Goal: Task Accomplishment & Management: Use online tool/utility

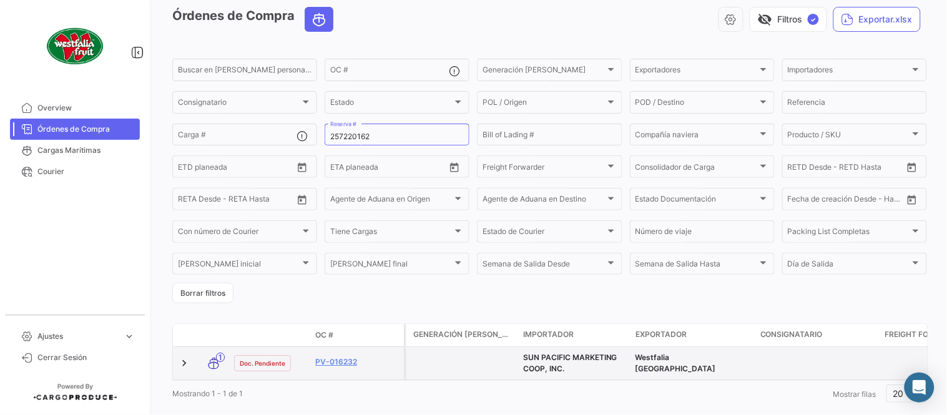
scroll to position [85, 0]
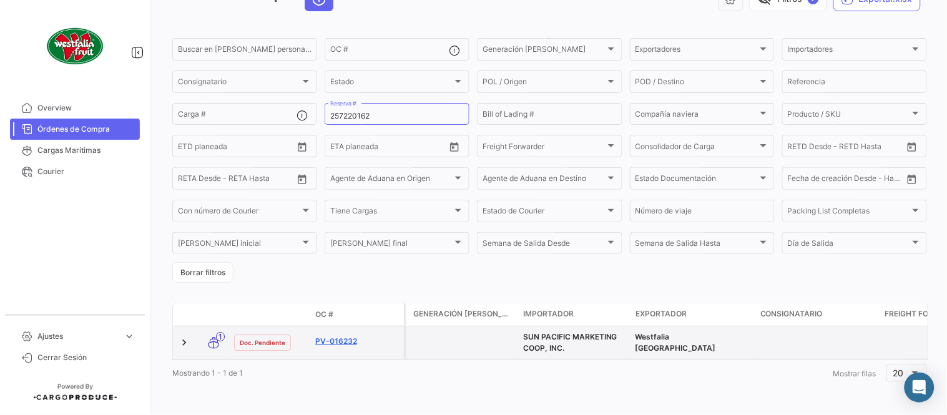
click at [343, 336] on link "PV-016232" at bounding box center [357, 341] width 84 height 11
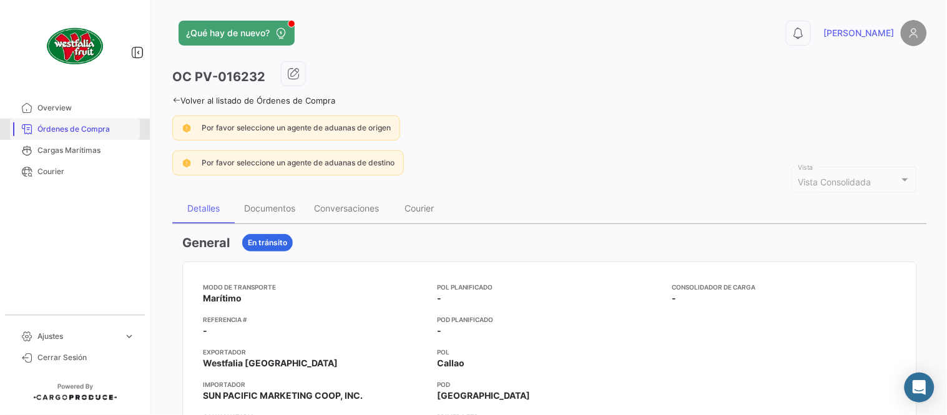
click at [89, 127] on span "Órdenes de Compra" at bounding box center [85, 129] width 97 height 11
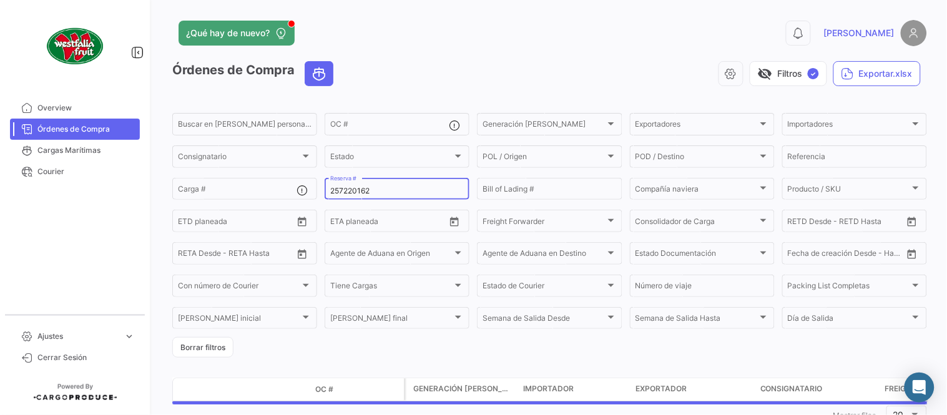
click at [357, 188] on input "257220162" at bounding box center [397, 191] width 134 height 9
paste input "LMM0539185"
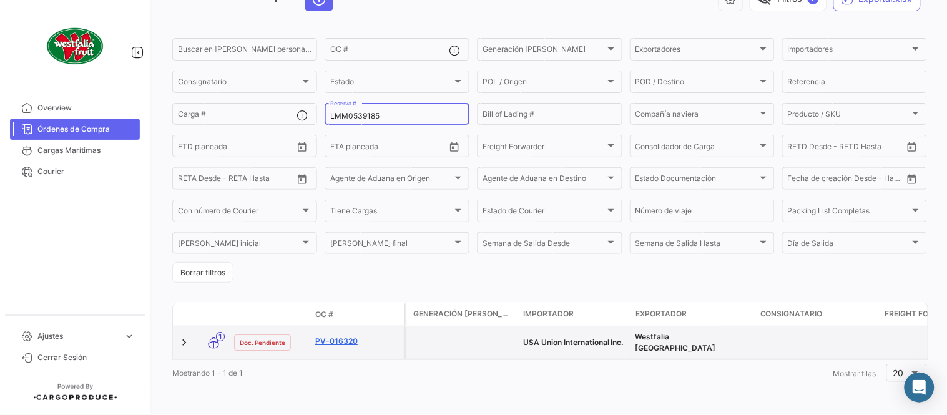
scroll to position [80, 0]
type input "LMM0539185"
click at [344, 336] on link "PV-016320" at bounding box center [357, 341] width 84 height 11
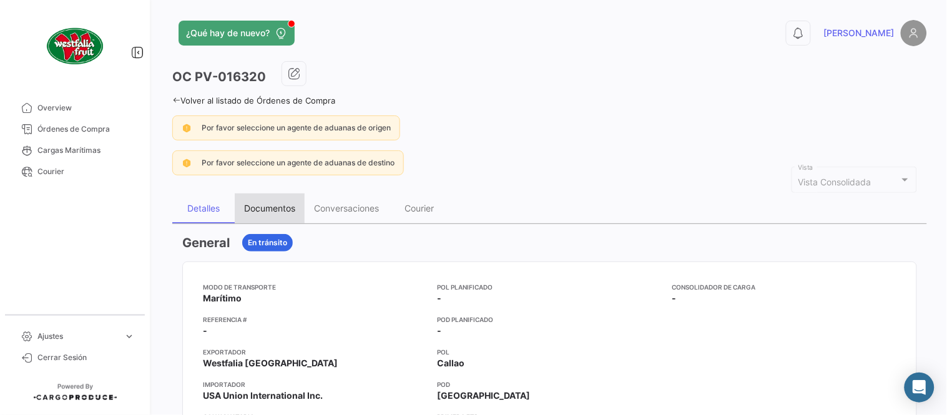
click at [259, 217] on div "Documentos" at bounding box center [270, 209] width 70 height 30
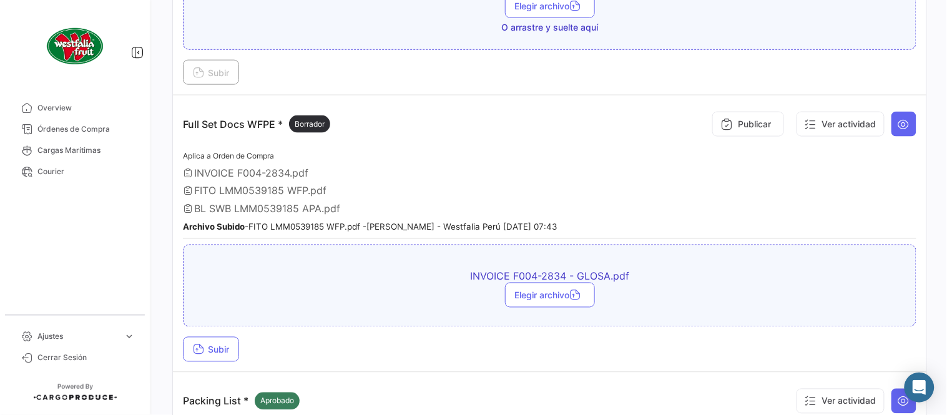
scroll to position [415, 0]
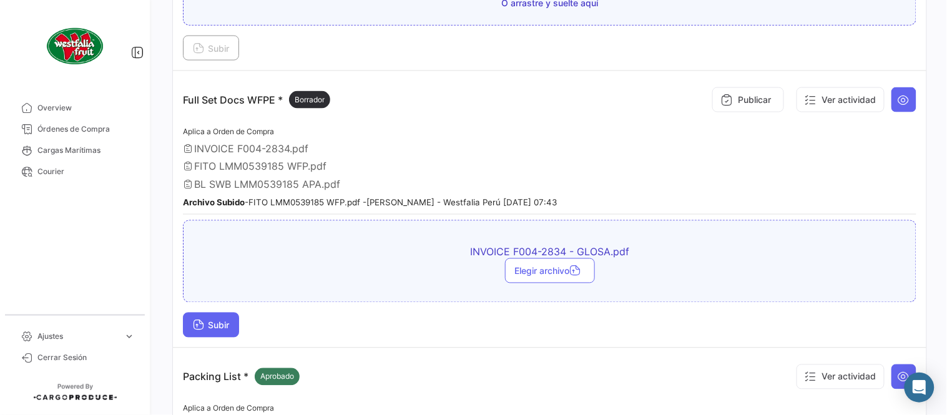
click at [222, 320] on span "Subir" at bounding box center [211, 325] width 36 height 11
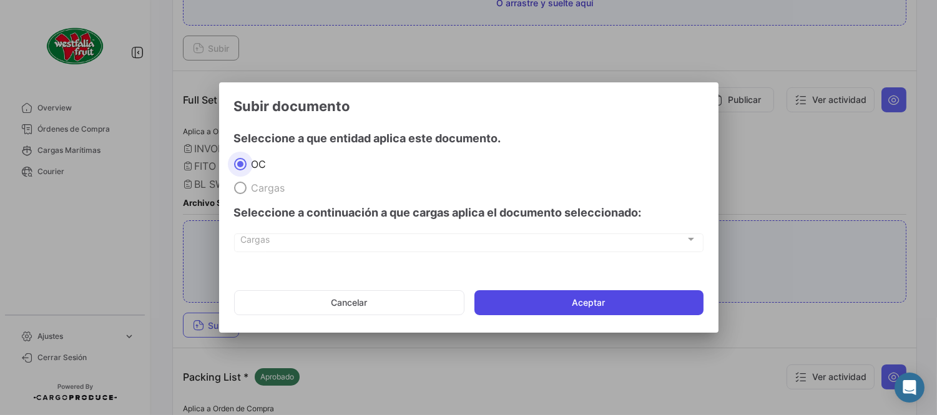
click at [597, 298] on button "Aceptar" at bounding box center [589, 302] width 229 height 25
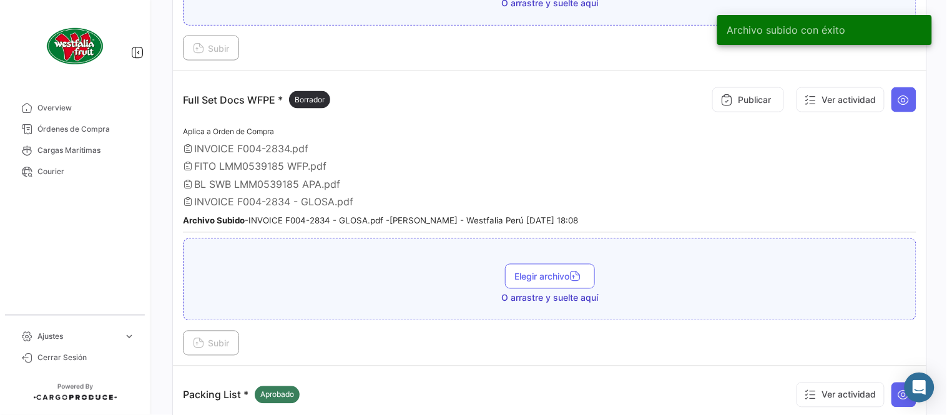
click at [744, 101] on button "Publicar" at bounding box center [748, 99] width 72 height 25
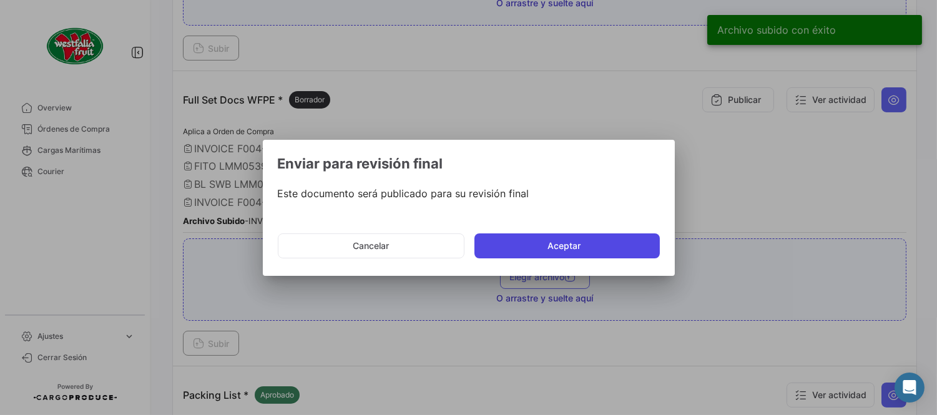
click at [566, 240] on button "Aceptar" at bounding box center [567, 246] width 185 height 25
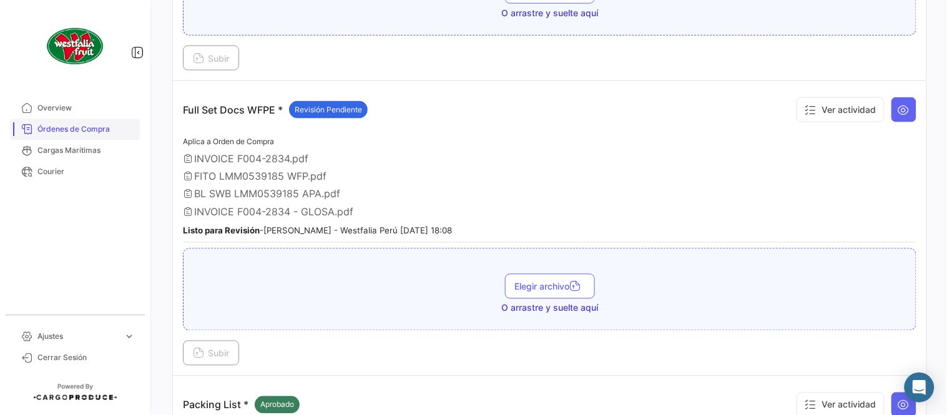
click at [104, 132] on span "Órdenes de Compra" at bounding box center [85, 129] width 97 height 11
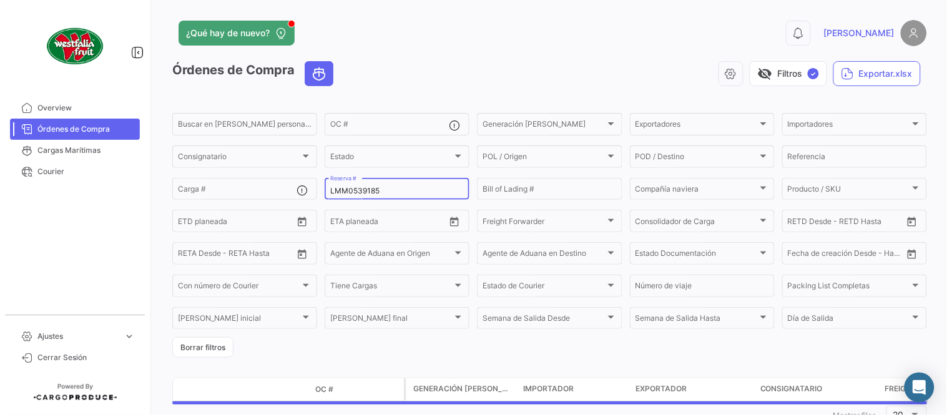
click at [357, 187] on input "LMM0539185" at bounding box center [397, 191] width 134 height 9
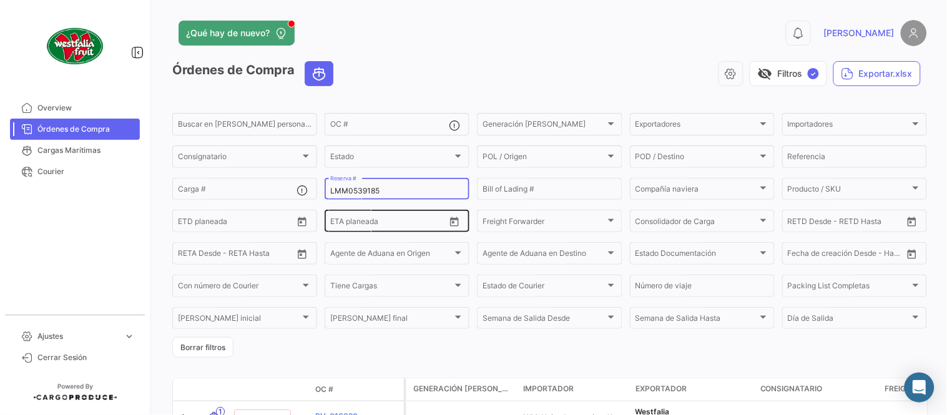
paste input "6"
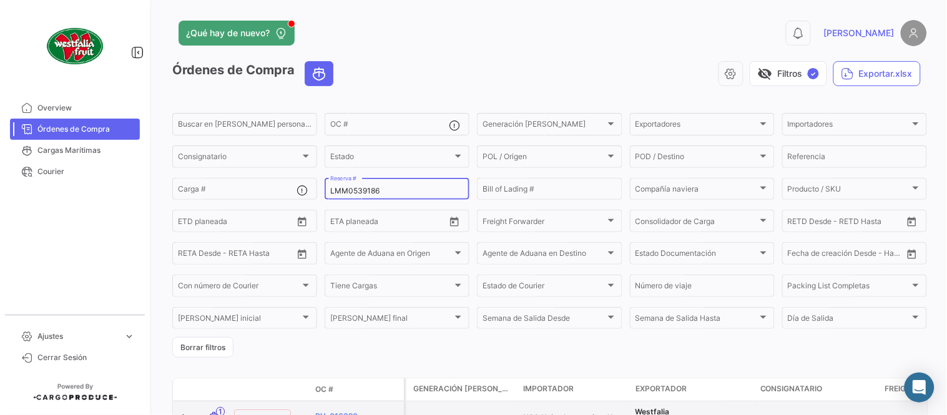
type input "LMM0539186"
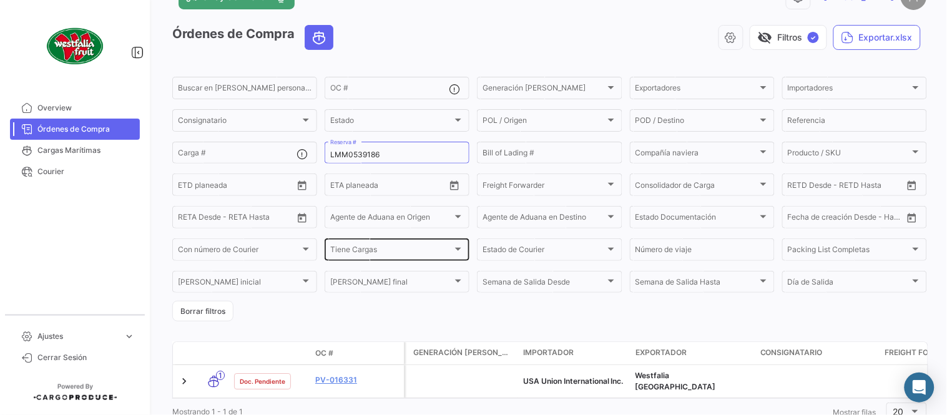
scroll to position [69, 0]
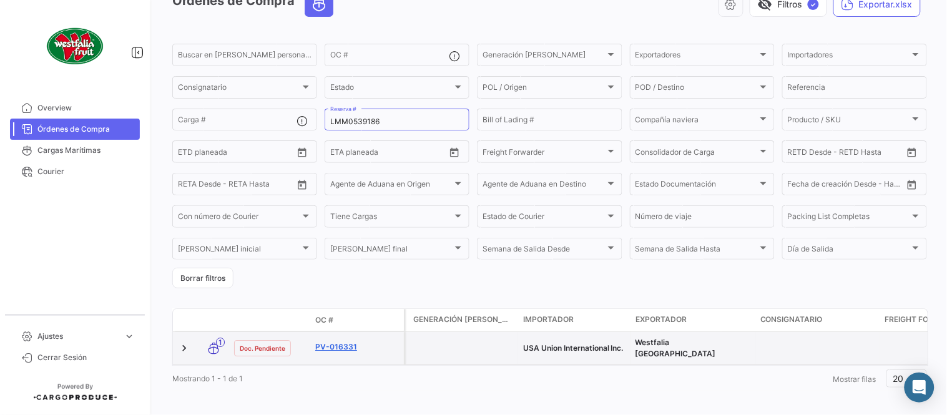
click at [348, 342] on link "PV-016331" at bounding box center [357, 347] width 84 height 11
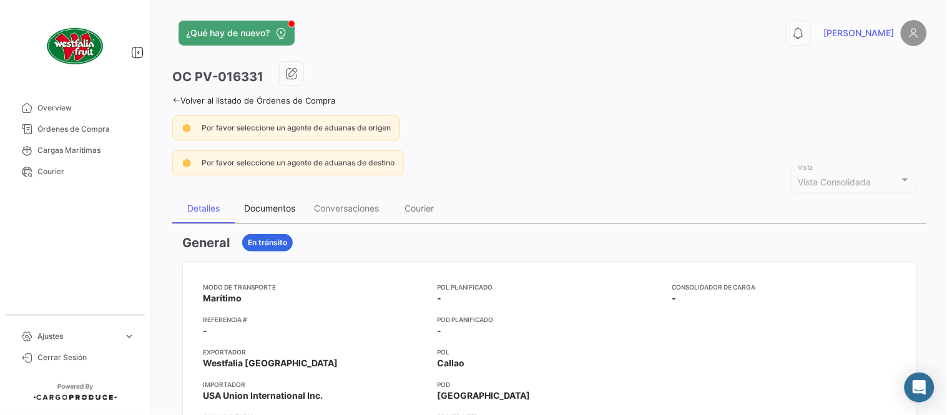
click at [300, 206] on div "Documentos" at bounding box center [270, 209] width 70 height 30
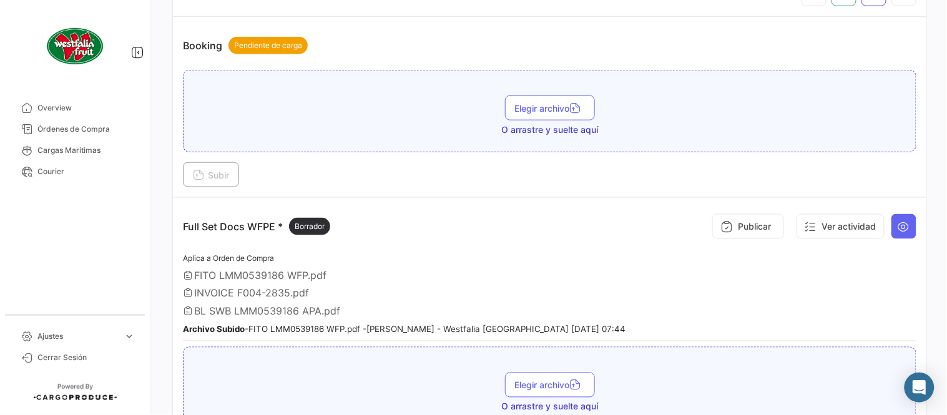
scroll to position [415, 0]
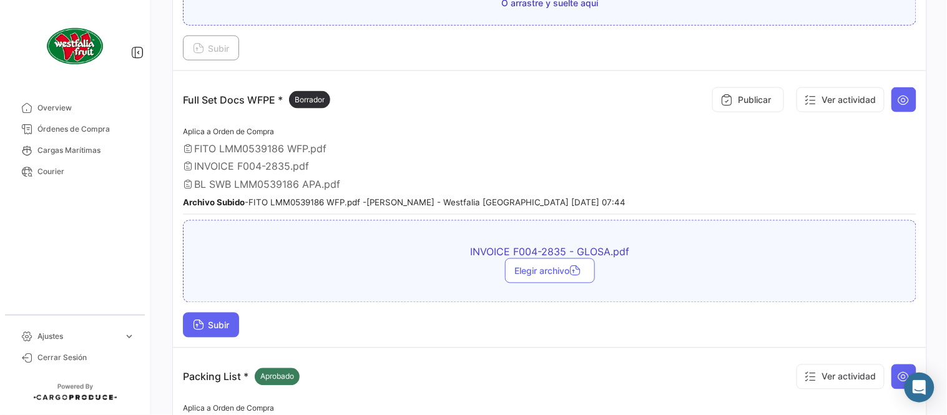
click at [192, 330] on button "Subir" at bounding box center [211, 325] width 56 height 25
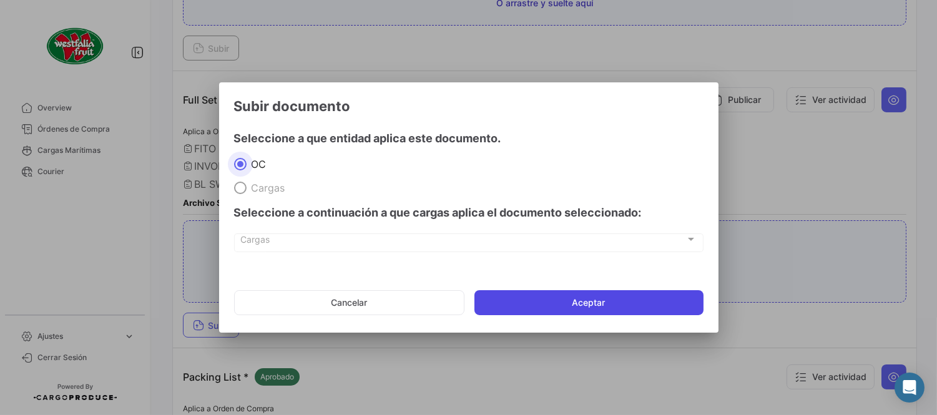
click at [618, 298] on button "Aceptar" at bounding box center [589, 302] width 229 height 25
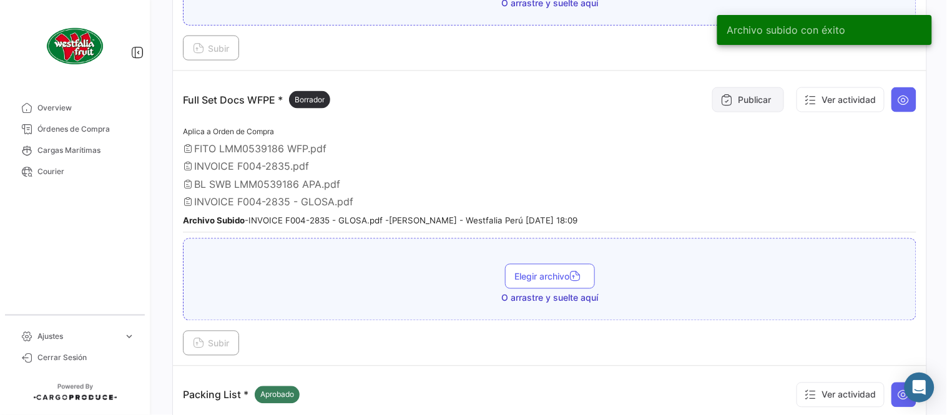
click at [732, 102] on button "Publicar" at bounding box center [748, 99] width 72 height 25
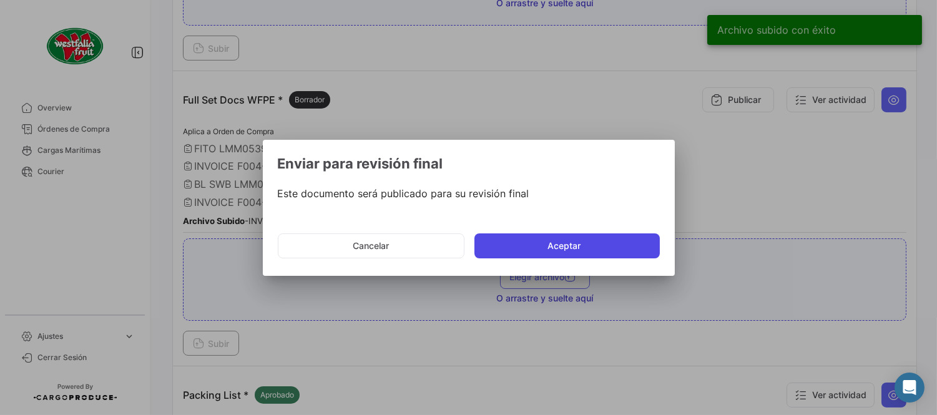
click at [535, 242] on button "Aceptar" at bounding box center [567, 246] width 185 height 25
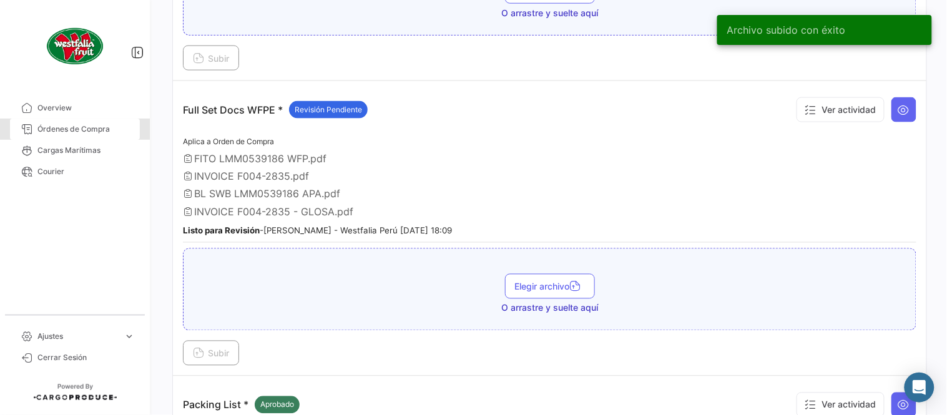
drag, startPoint x: 97, startPoint y: 134, endPoint x: 158, endPoint y: 144, distance: 61.5
click at [97, 134] on span "Órdenes de Compra" at bounding box center [85, 129] width 97 height 11
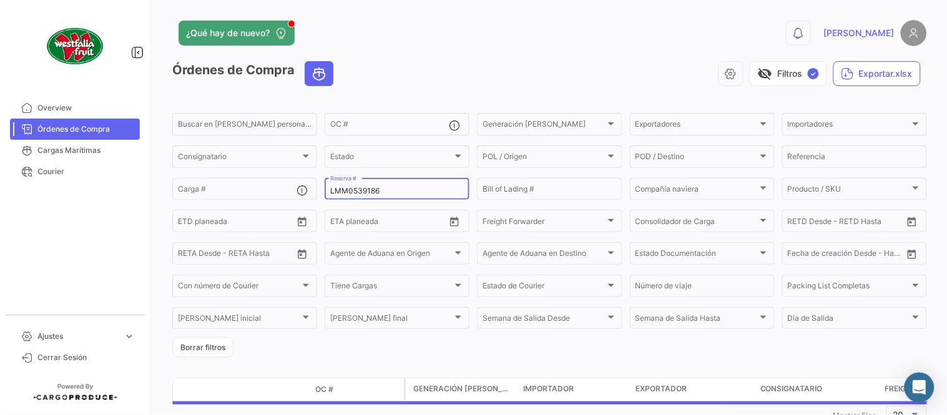
drag, startPoint x: 332, startPoint y: 184, endPoint x: 339, endPoint y: 185, distance: 7.7
click at [333, 184] on div "LMM0539186 Reserva #" at bounding box center [397, 188] width 134 height 24
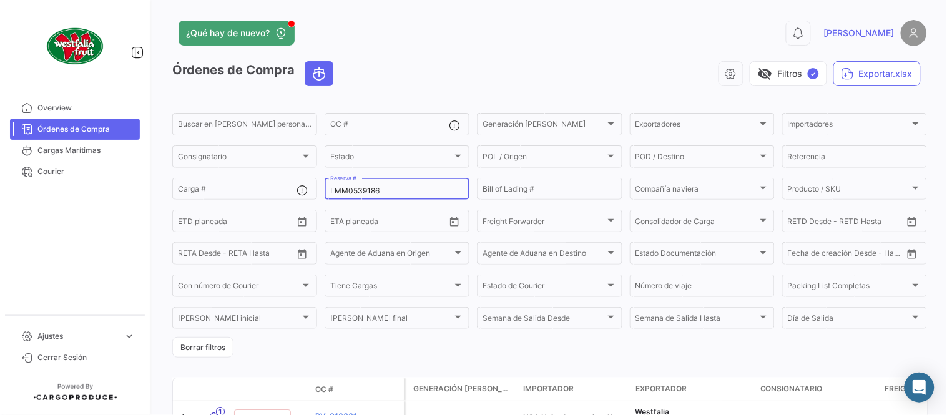
click at [344, 187] on input "LMM0539186" at bounding box center [397, 191] width 134 height 9
paste input "8735"
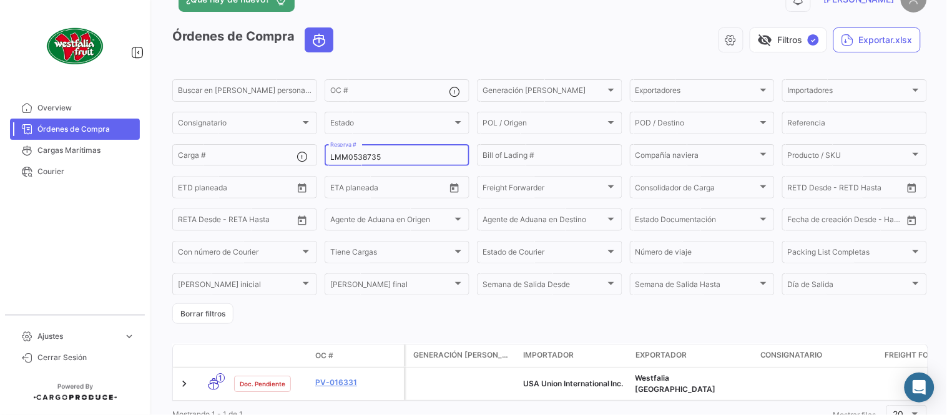
scroll to position [80, 0]
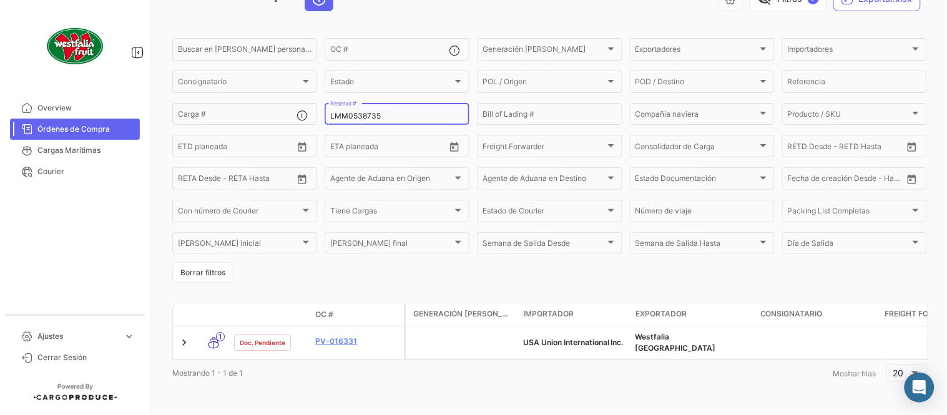
type input "LMM0538735"
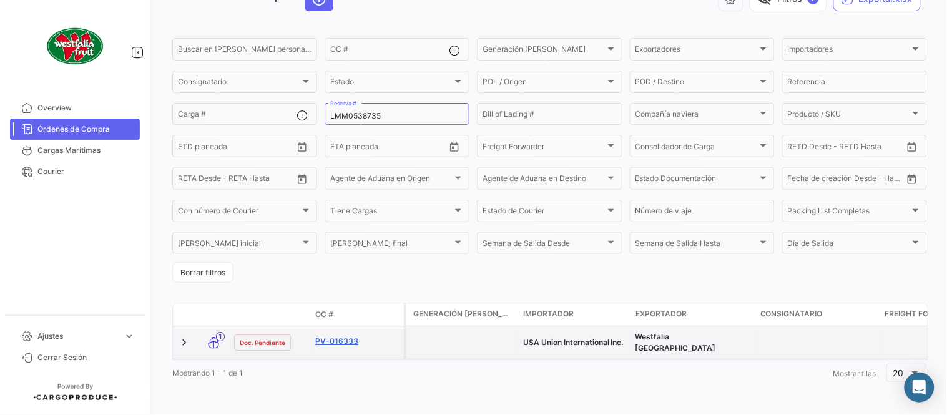
click at [330, 336] on link "PV-016333" at bounding box center [357, 341] width 84 height 11
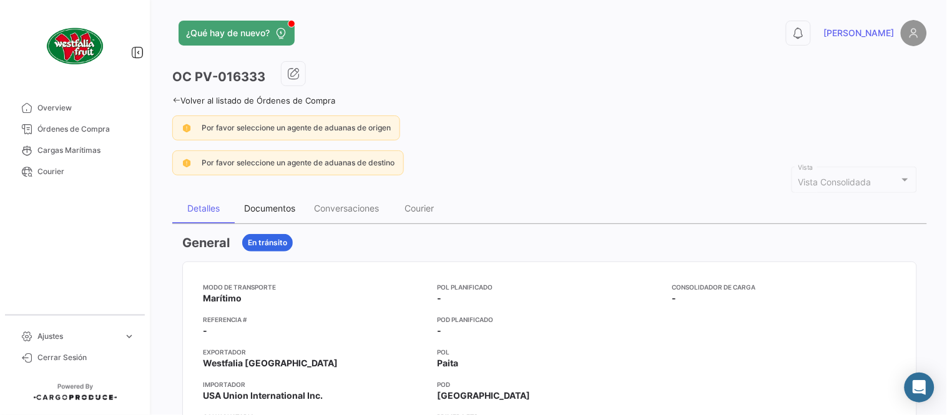
click at [256, 207] on div "Documentos" at bounding box center [269, 208] width 51 height 11
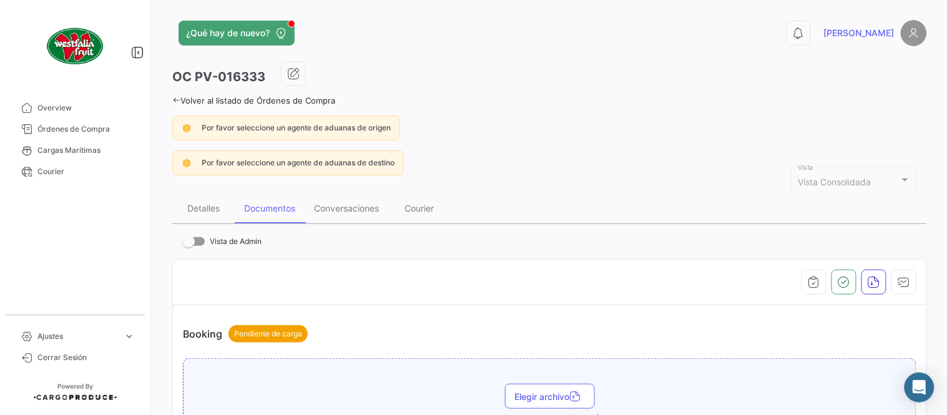
scroll to position [416, 0]
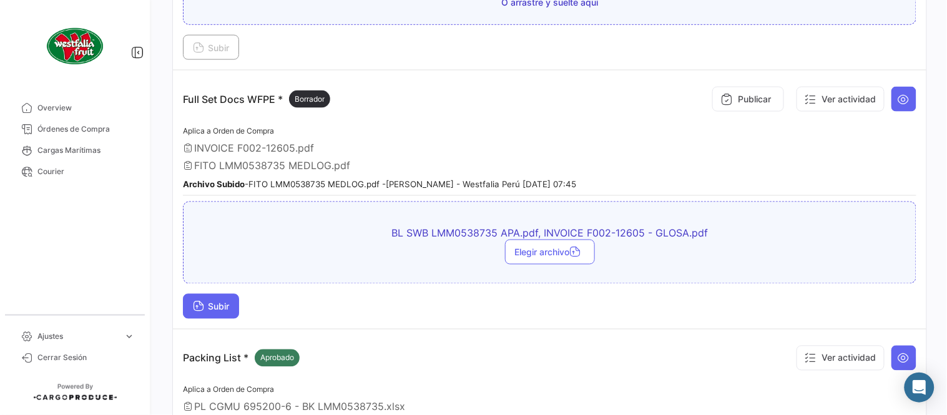
click at [216, 304] on span "Subir" at bounding box center [211, 307] width 36 height 11
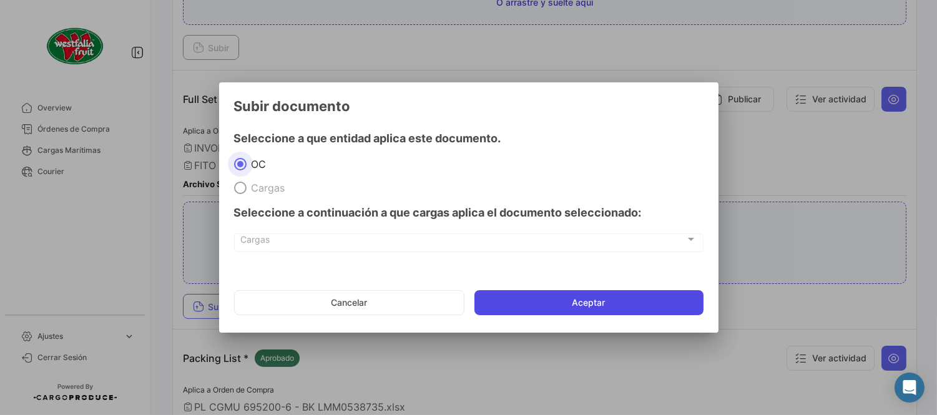
click at [563, 296] on button "Aceptar" at bounding box center [589, 302] width 229 height 25
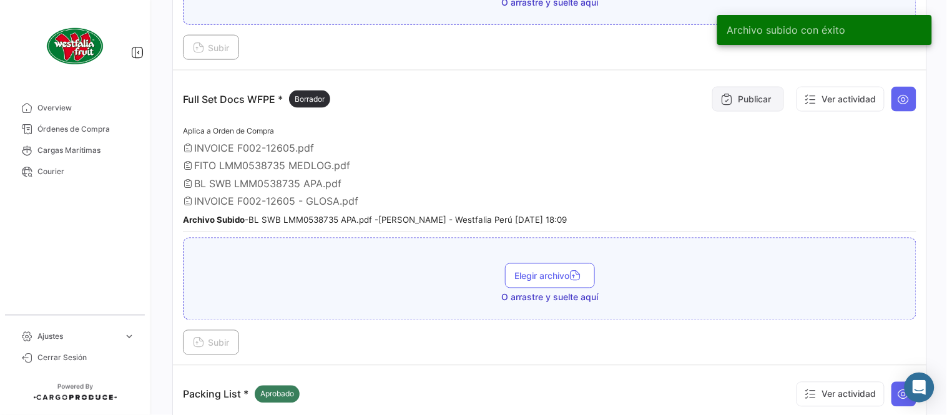
click at [712, 103] on button "Publicar" at bounding box center [748, 99] width 72 height 25
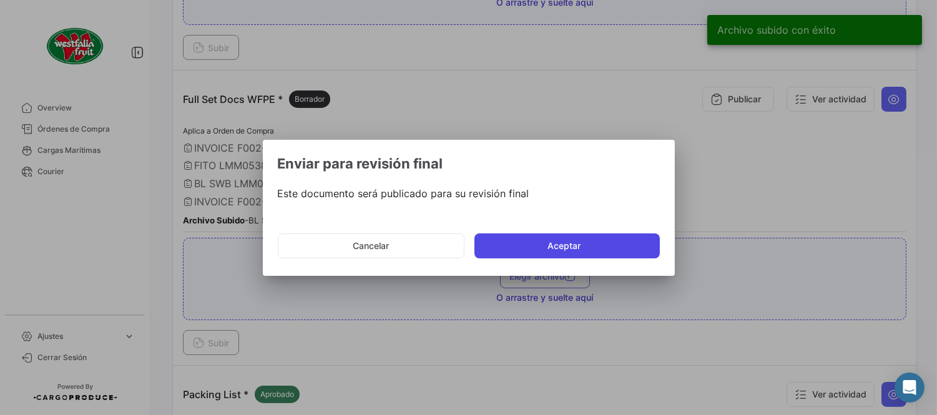
click at [606, 251] on button "Aceptar" at bounding box center [567, 246] width 185 height 25
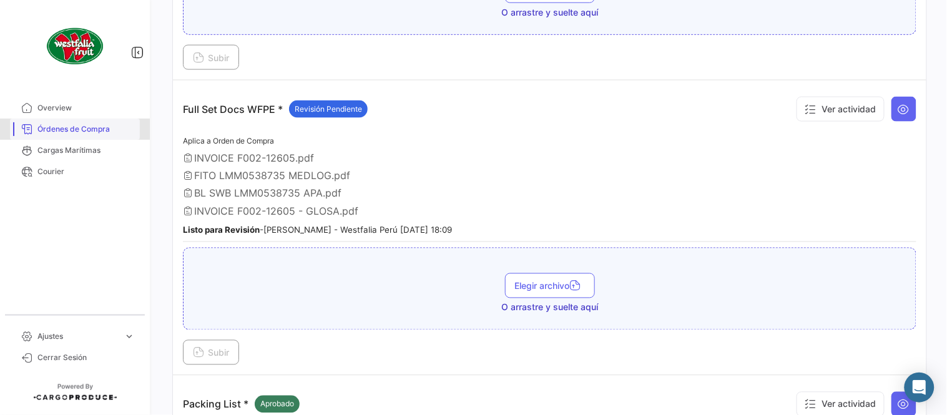
click at [116, 124] on span "Órdenes de Compra" at bounding box center [85, 129] width 97 height 11
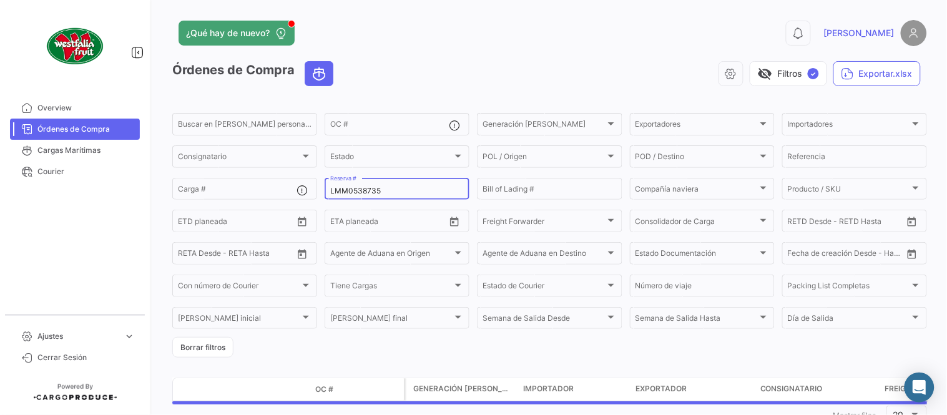
click at [345, 191] on input "LMM0538735" at bounding box center [397, 191] width 134 height 9
paste input "29"
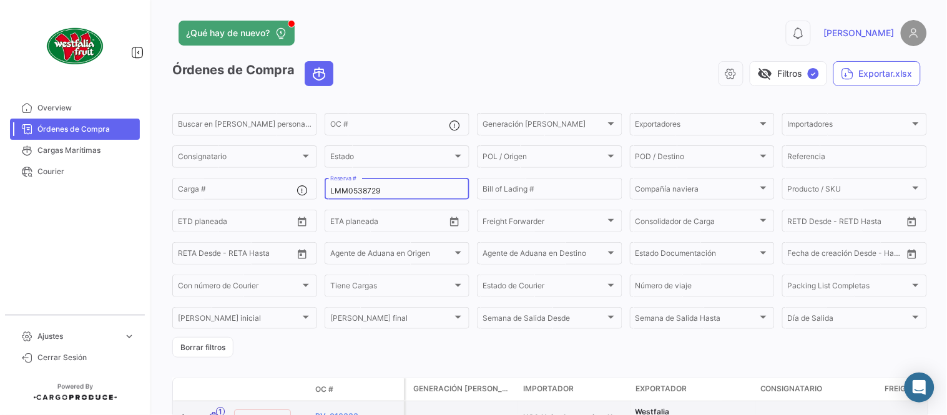
type input "LMM0538729"
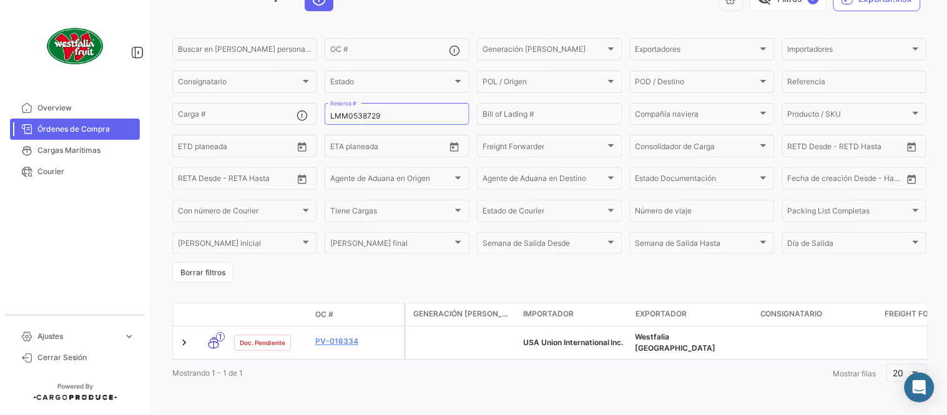
scroll to position [80, 0]
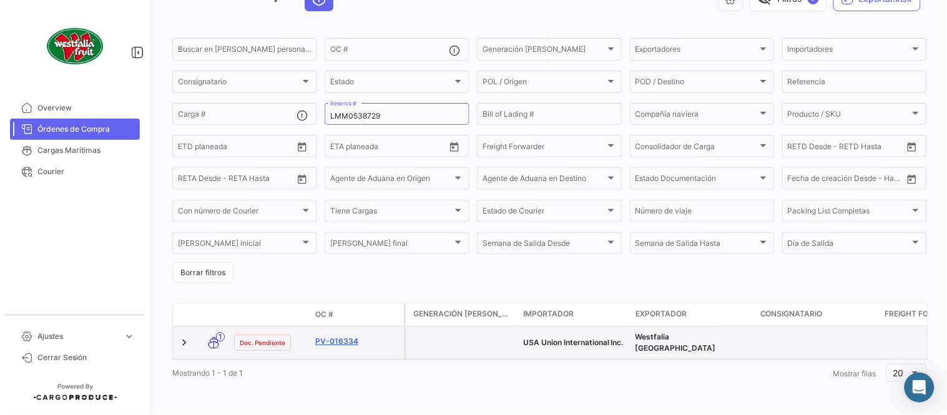
click at [327, 336] on link "PV-016334" at bounding box center [357, 341] width 84 height 11
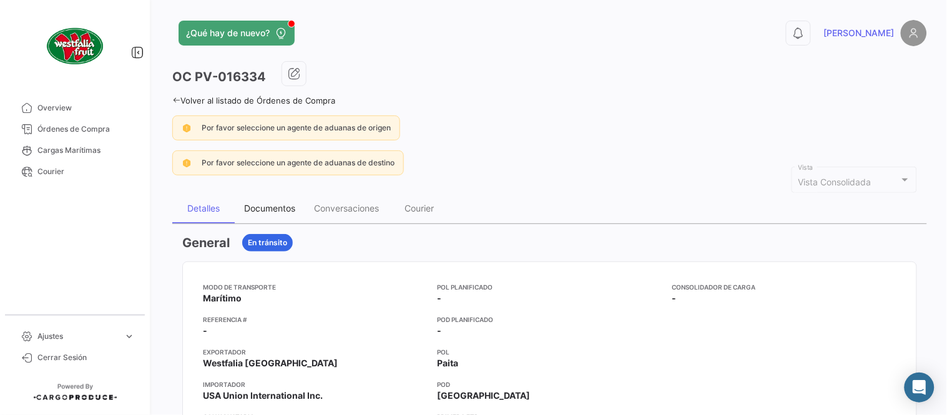
click at [271, 220] on div "Documentos" at bounding box center [270, 209] width 70 height 30
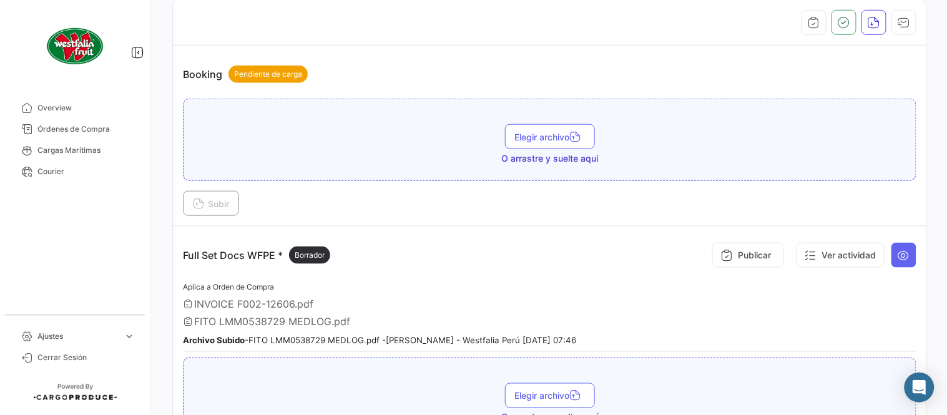
scroll to position [347, 0]
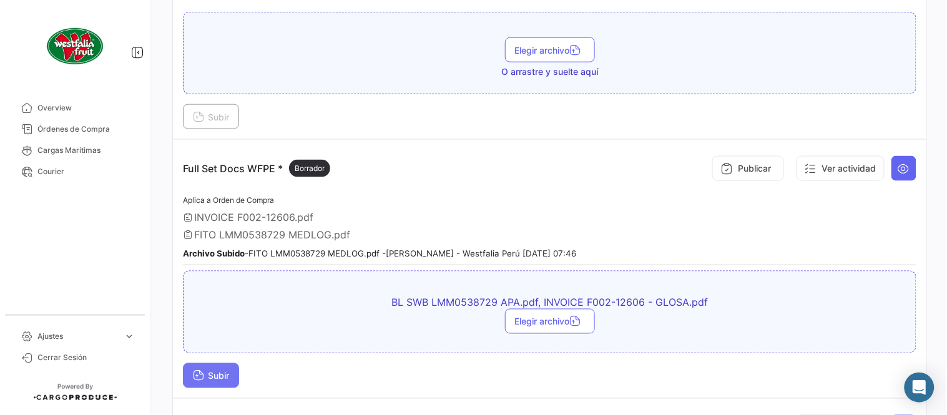
click at [215, 376] on span "Subir" at bounding box center [211, 376] width 36 height 11
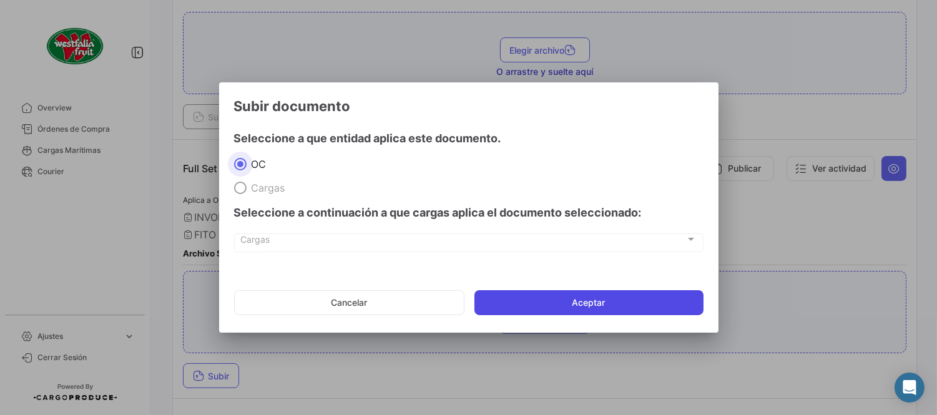
click at [534, 306] on button "Aceptar" at bounding box center [589, 302] width 229 height 25
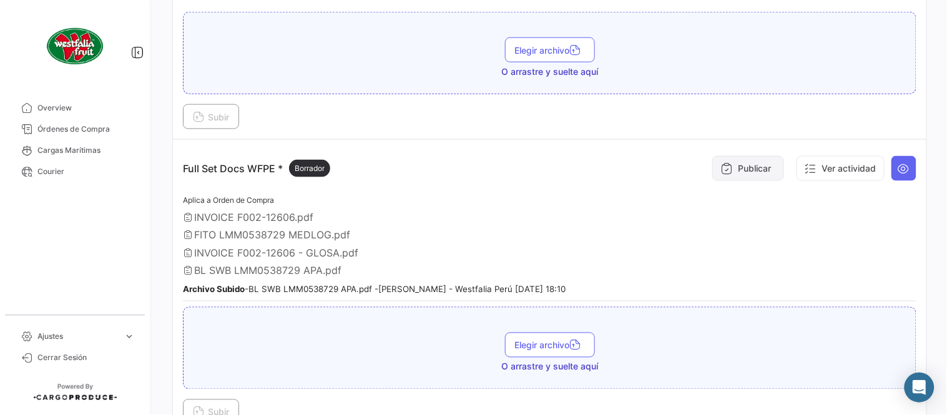
click at [747, 167] on button "Publicar" at bounding box center [748, 168] width 72 height 25
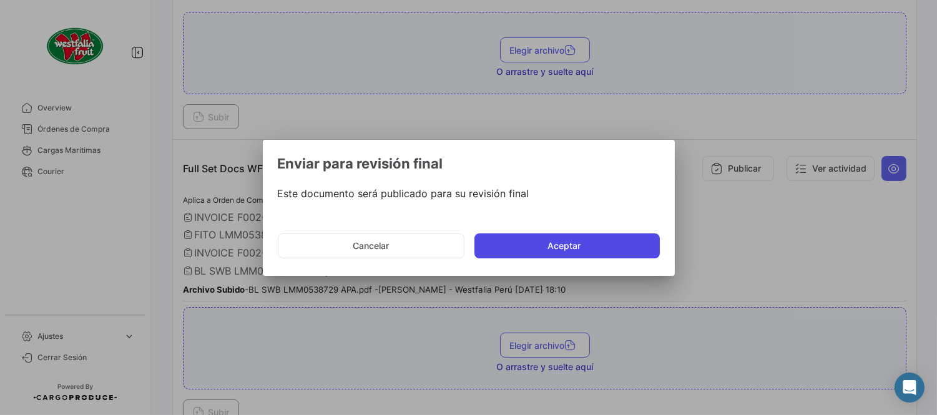
click at [560, 249] on button "Aceptar" at bounding box center [567, 246] width 185 height 25
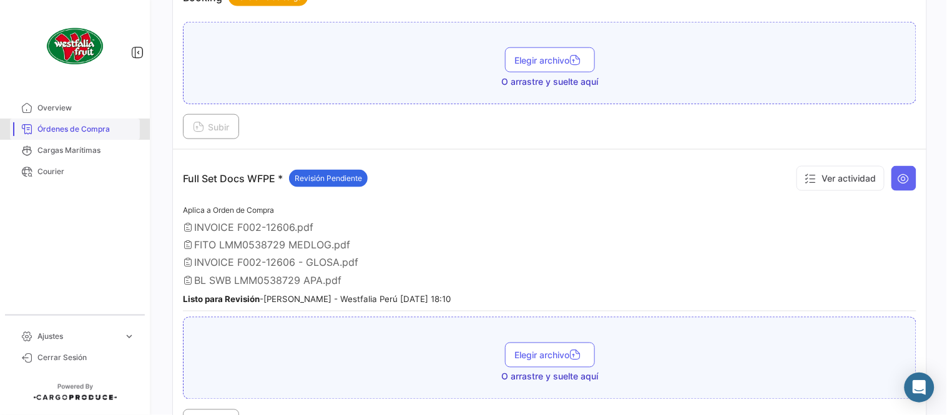
click at [112, 129] on span "Órdenes de Compra" at bounding box center [85, 129] width 97 height 11
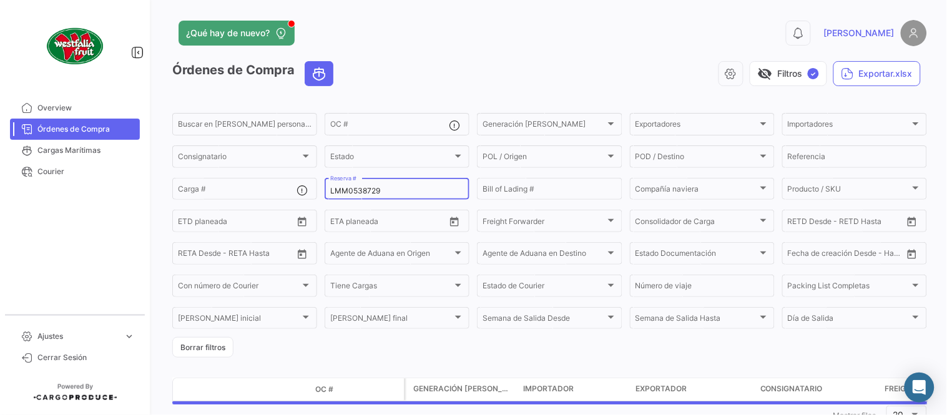
click at [365, 188] on input "LMM0538729" at bounding box center [397, 191] width 134 height 9
paste input "8"
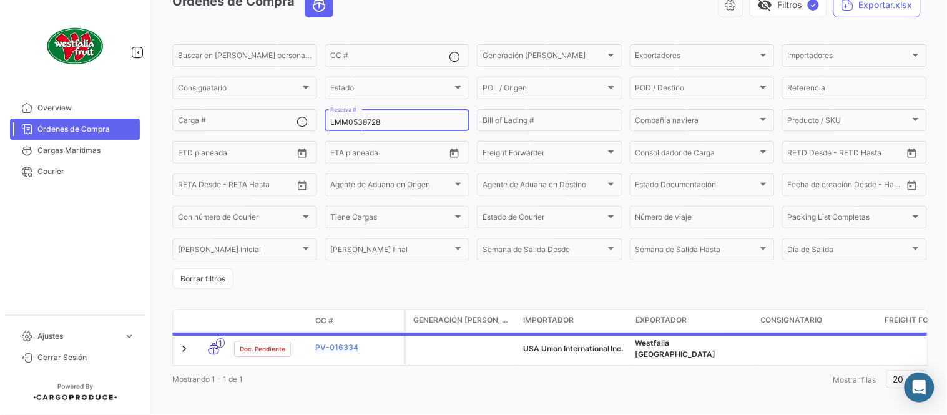
scroll to position [69, 0]
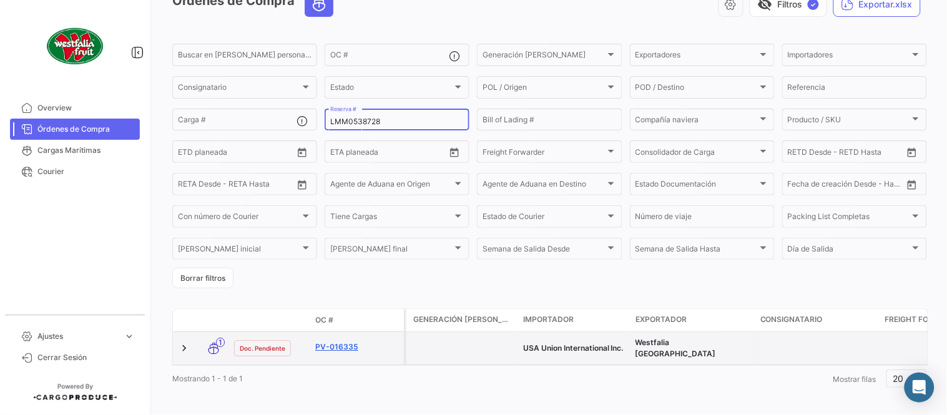
type input "LMM0538728"
click at [351, 345] on link "PV-016335" at bounding box center [357, 347] width 84 height 11
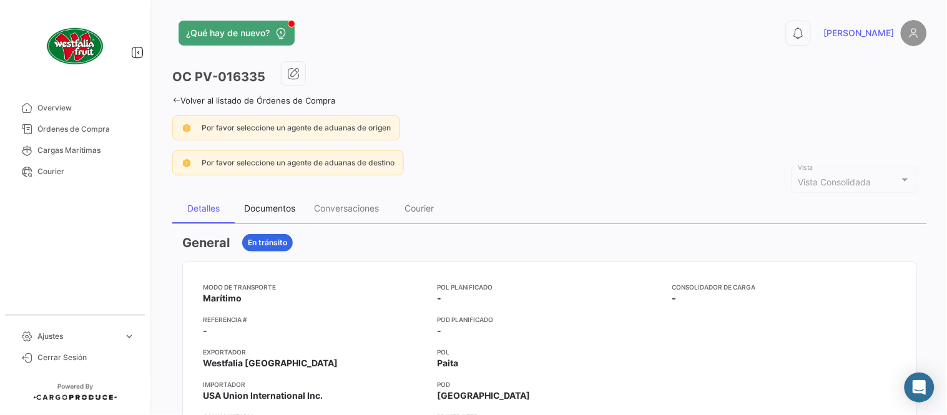
click at [257, 214] on div "Documentos" at bounding box center [270, 209] width 70 height 30
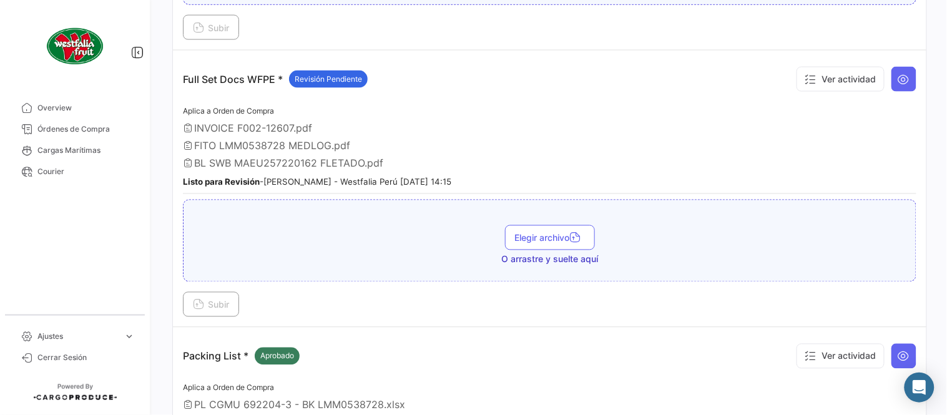
scroll to position [415, 0]
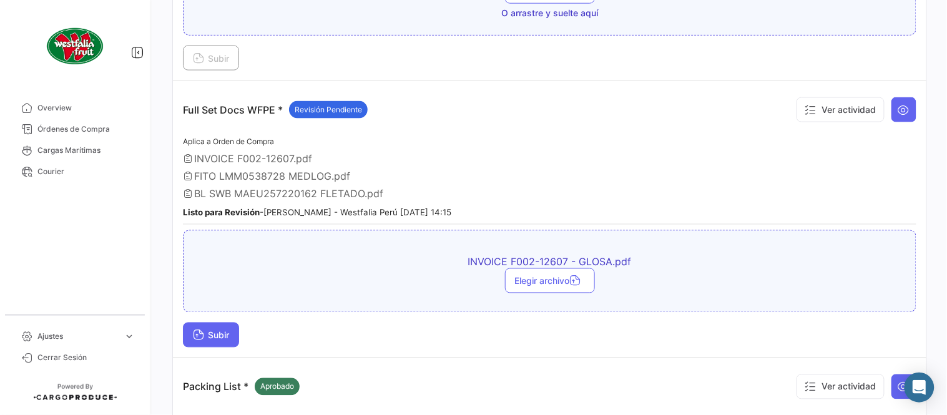
click at [220, 338] on button "Subir" at bounding box center [211, 335] width 56 height 25
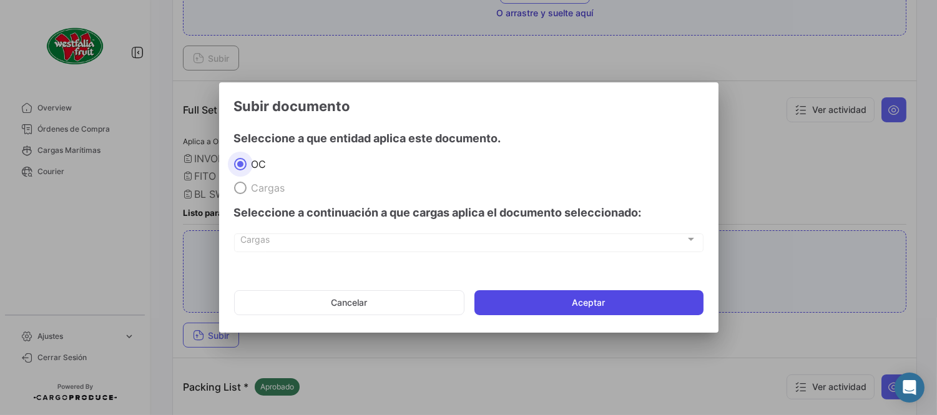
click at [599, 302] on button "Aceptar" at bounding box center [589, 302] width 229 height 25
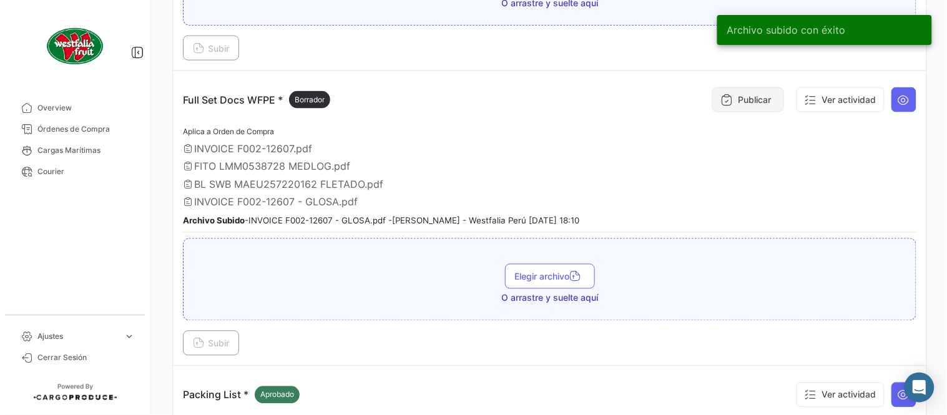
click at [746, 107] on button "Publicar" at bounding box center [748, 99] width 72 height 25
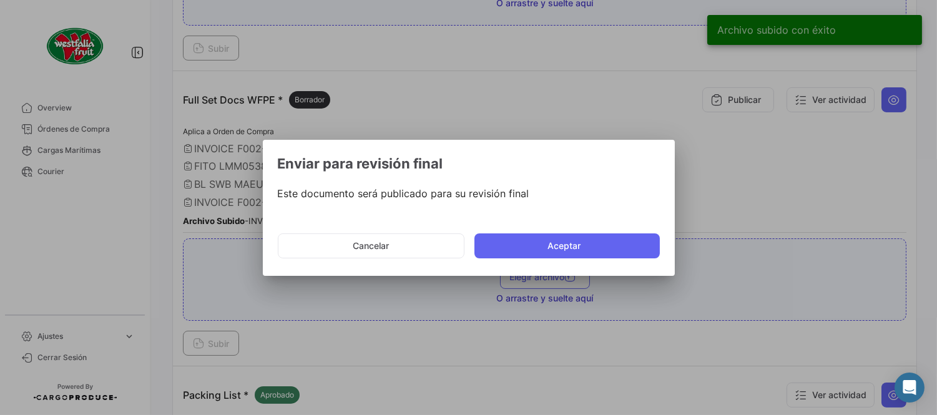
drag, startPoint x: 559, startPoint y: 234, endPoint x: 553, endPoint y: 172, distance: 62.8
click at [558, 235] on button "Aceptar" at bounding box center [567, 246] width 185 height 25
